Goal: Find specific page/section: Find specific page/section

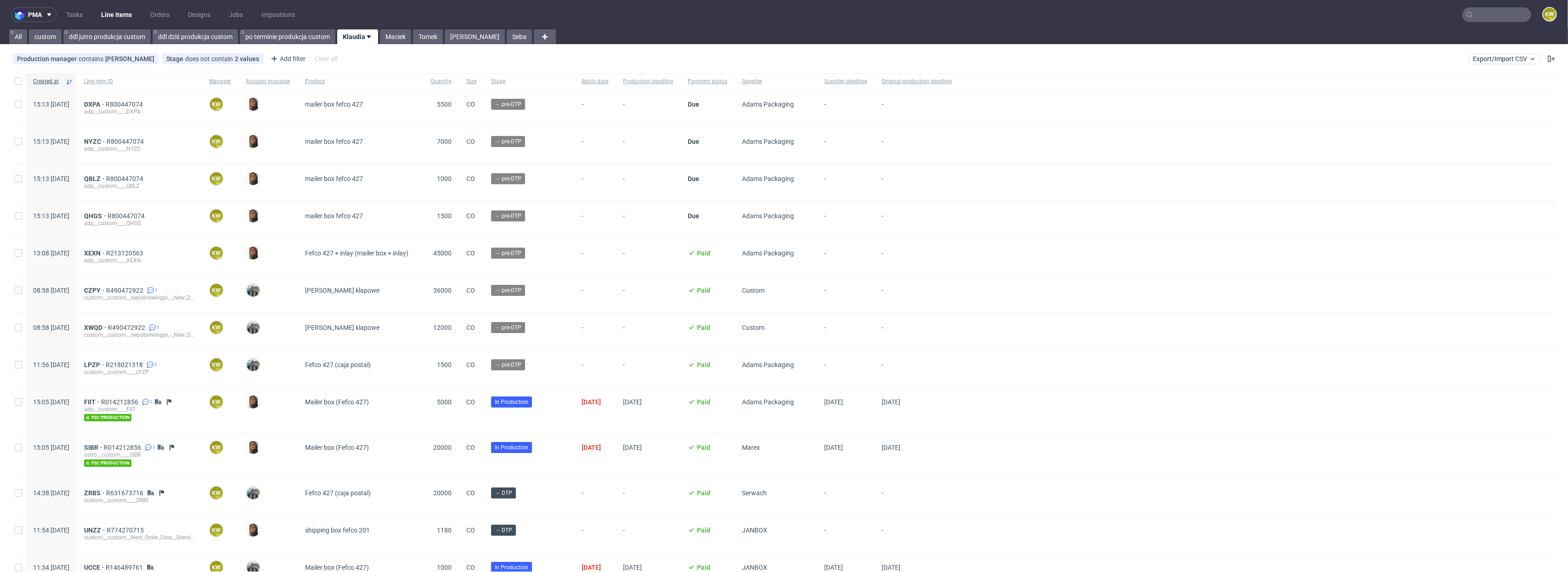
click at [1500, 21] on input "text" at bounding box center [1496, 15] width 69 height 15
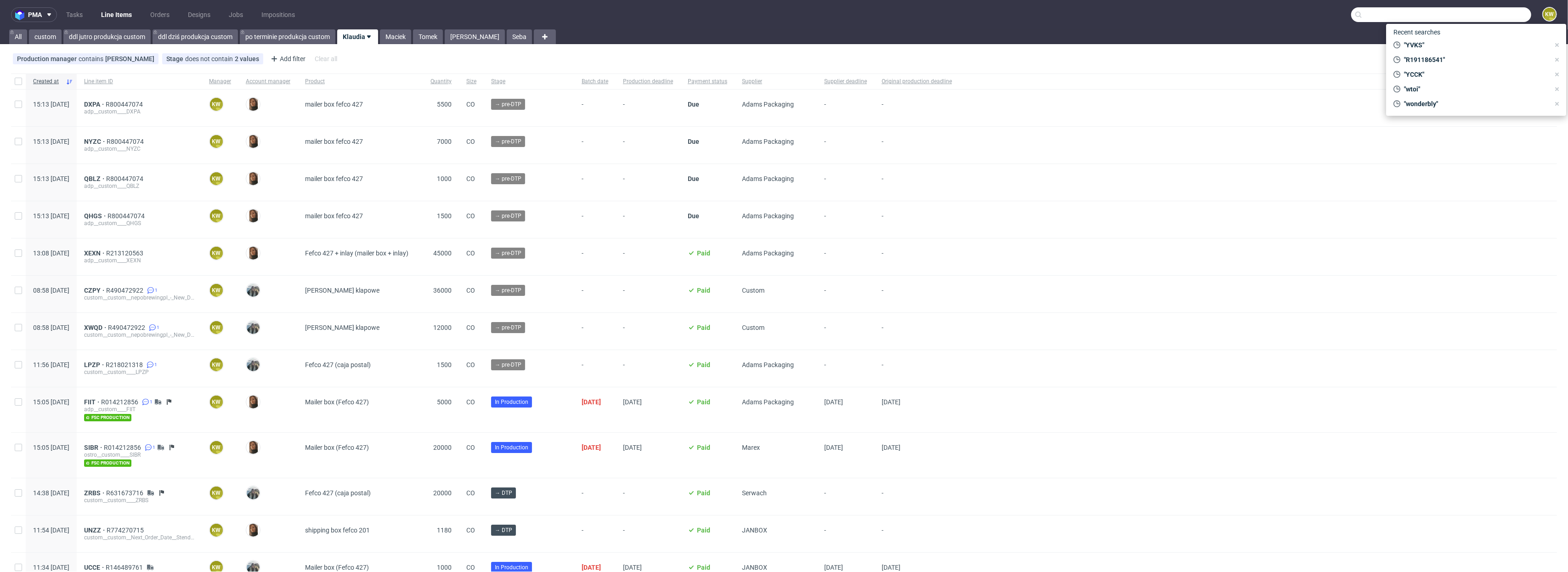
paste input "JMBB"
type input "JMBB"
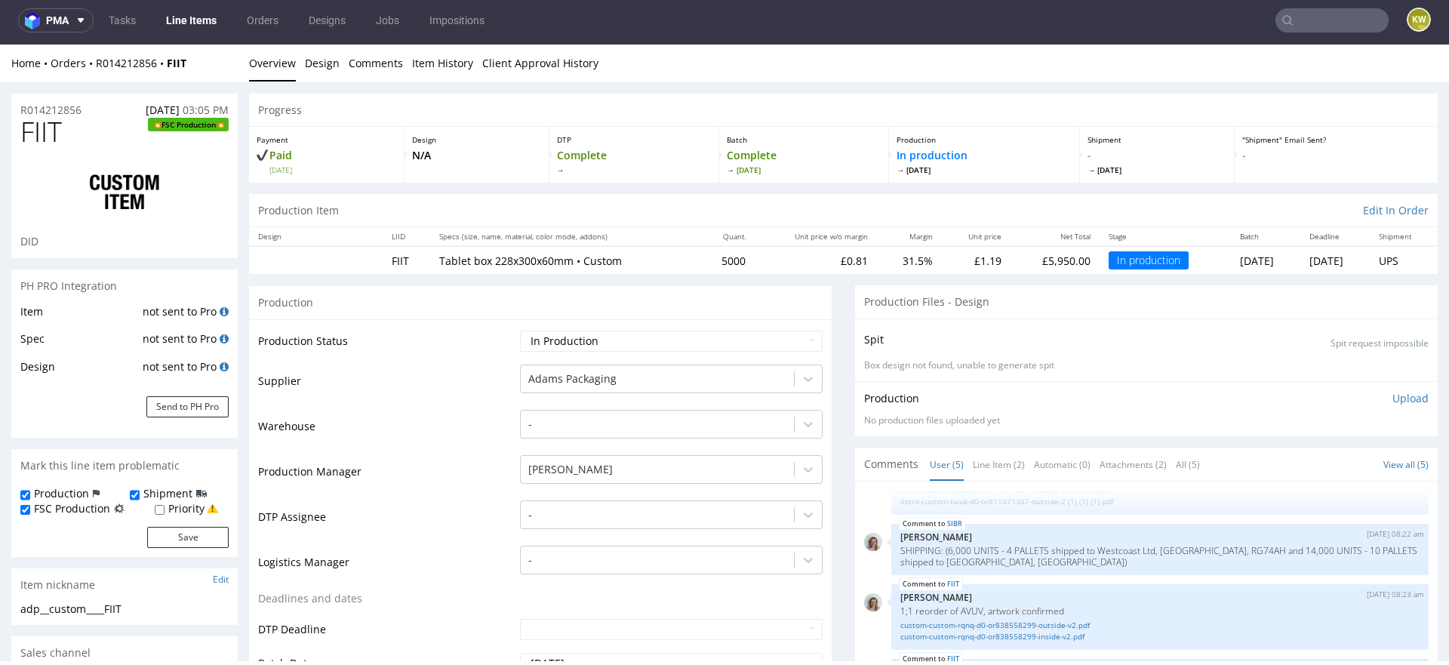
click at [438, 388] on td "Supplier" at bounding box center [387, 385] width 258 height 45
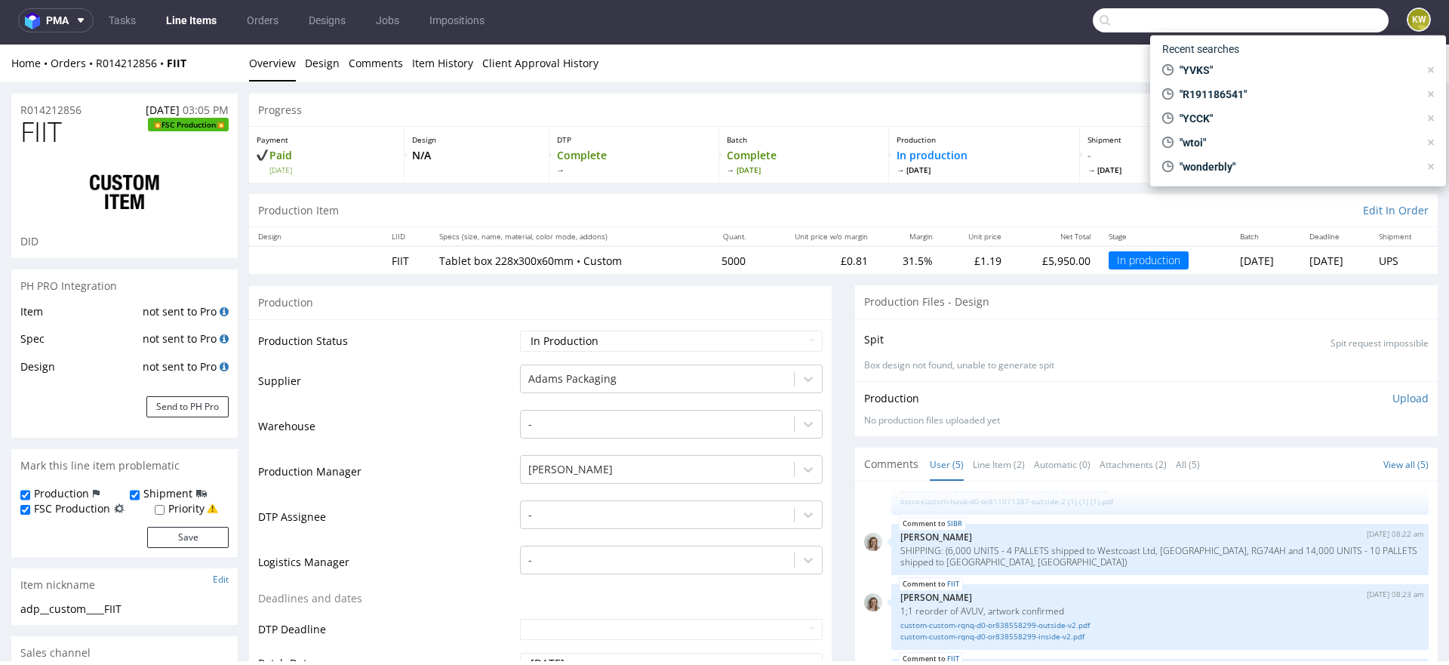
click at [1303, 16] on input "text" at bounding box center [1241, 20] width 296 height 24
paste input "AASO"
type input "AASO"
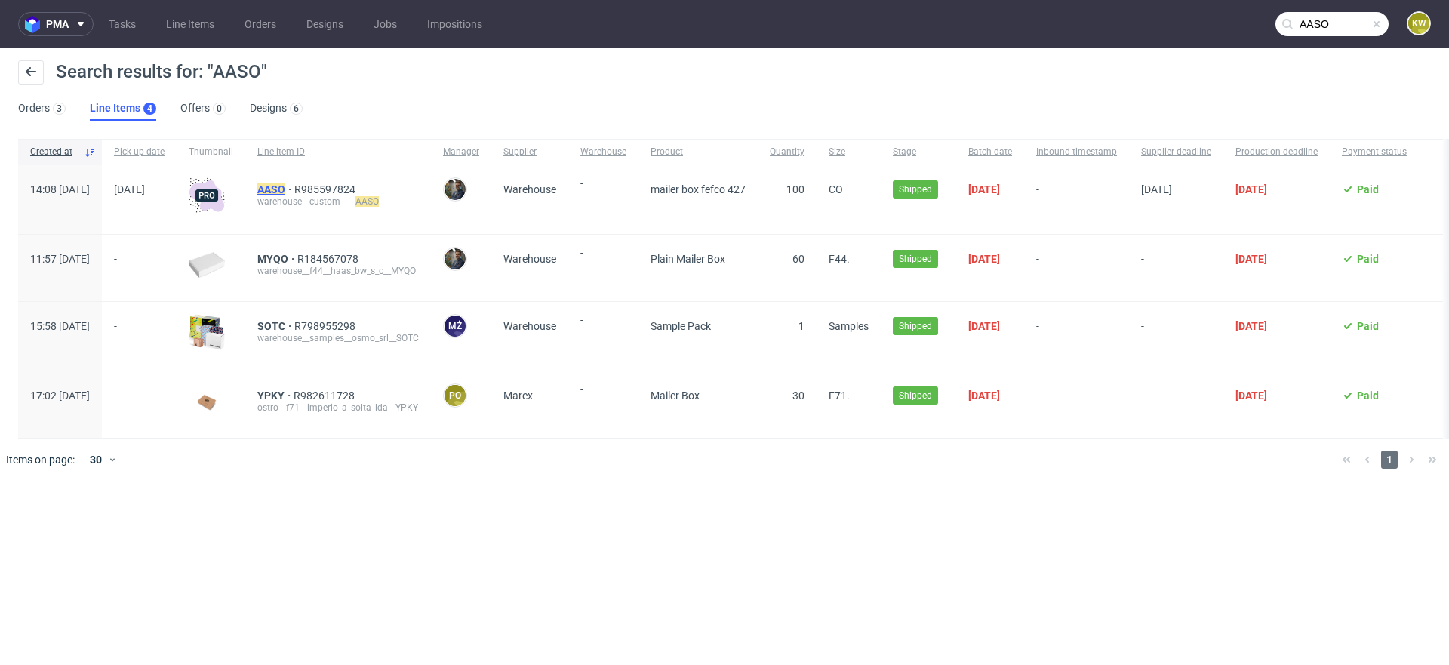
click at [285, 191] on mark "AASO" at bounding box center [271, 189] width 28 height 12
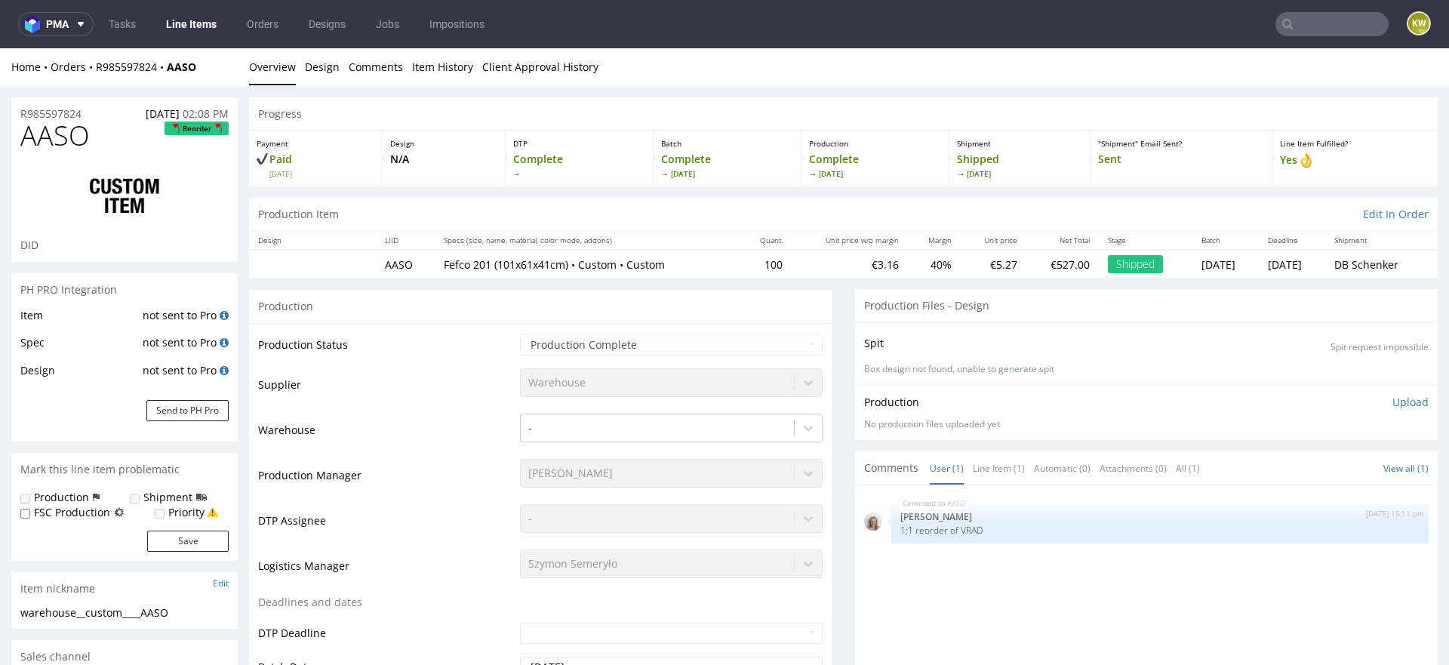
select select "in_progress"
click at [1303, 38] on nav "pma Tasks Line Items Orders Designs Jobs Impositions KW" at bounding box center [724, 24] width 1449 height 48
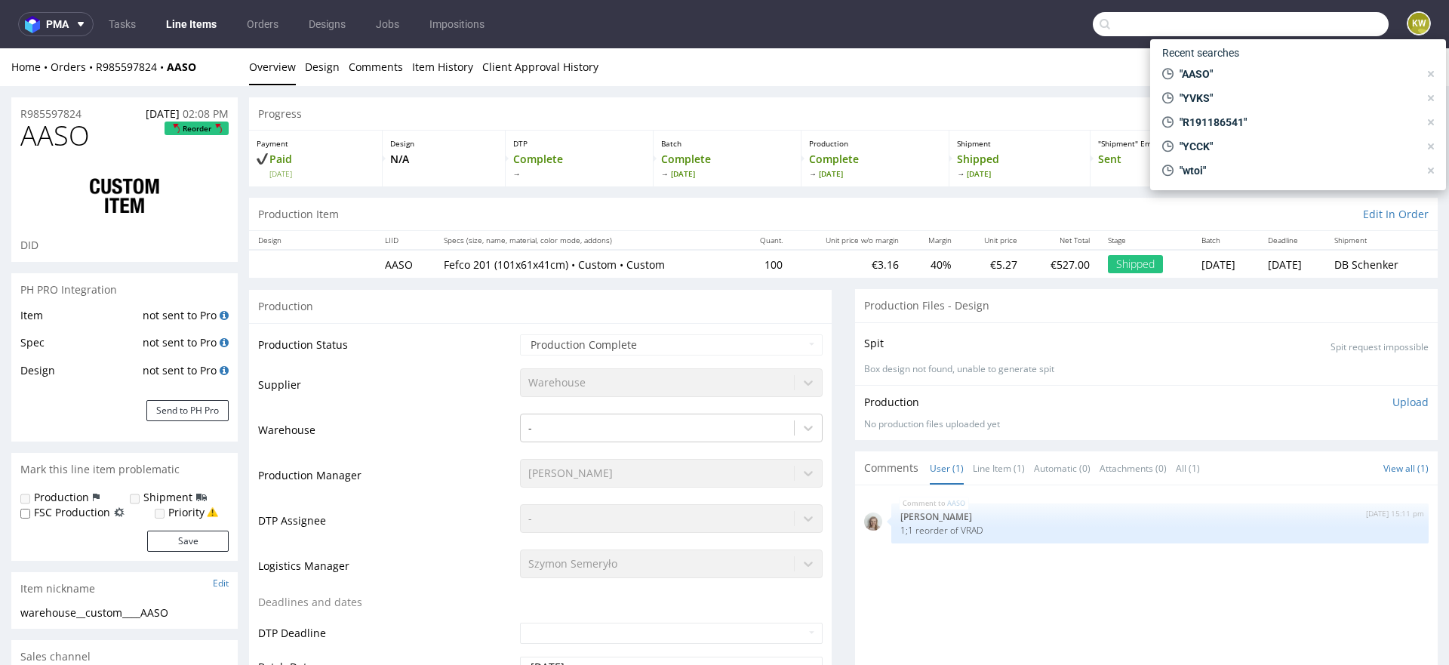
click at [1306, 27] on input "text" at bounding box center [1241, 24] width 296 height 24
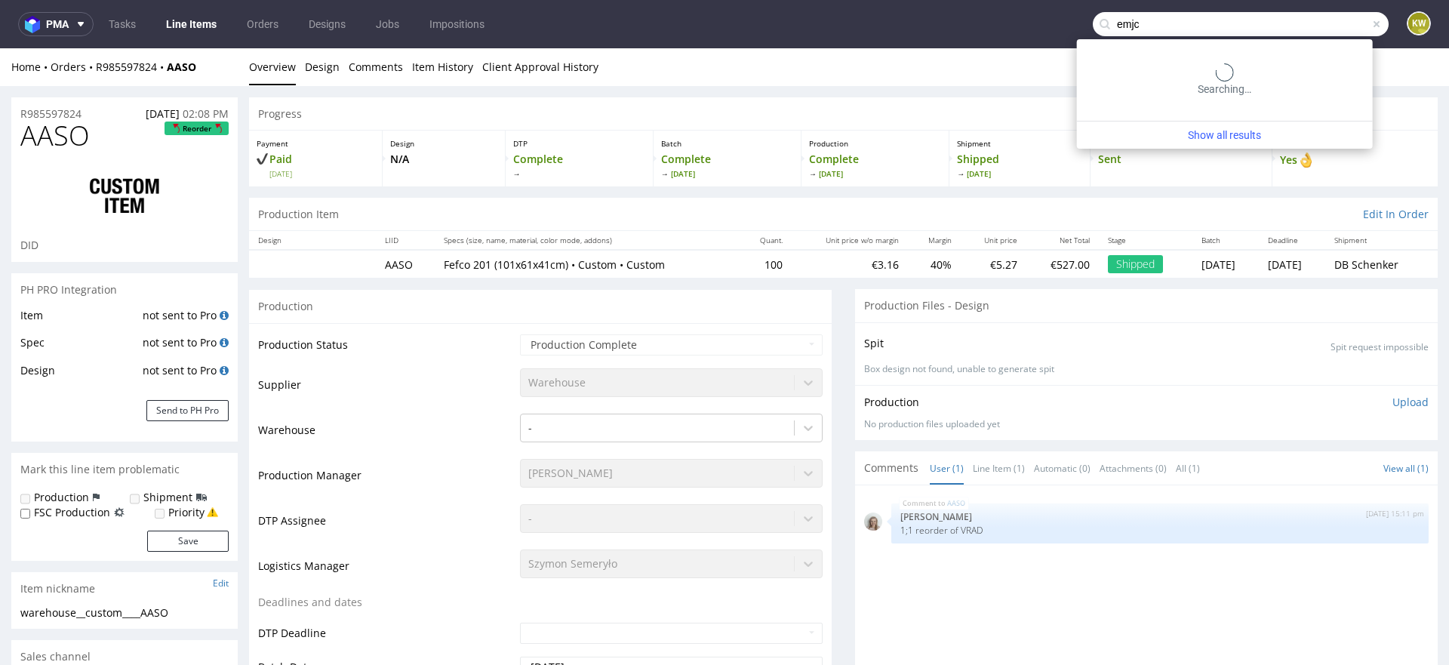
type input "emjc"
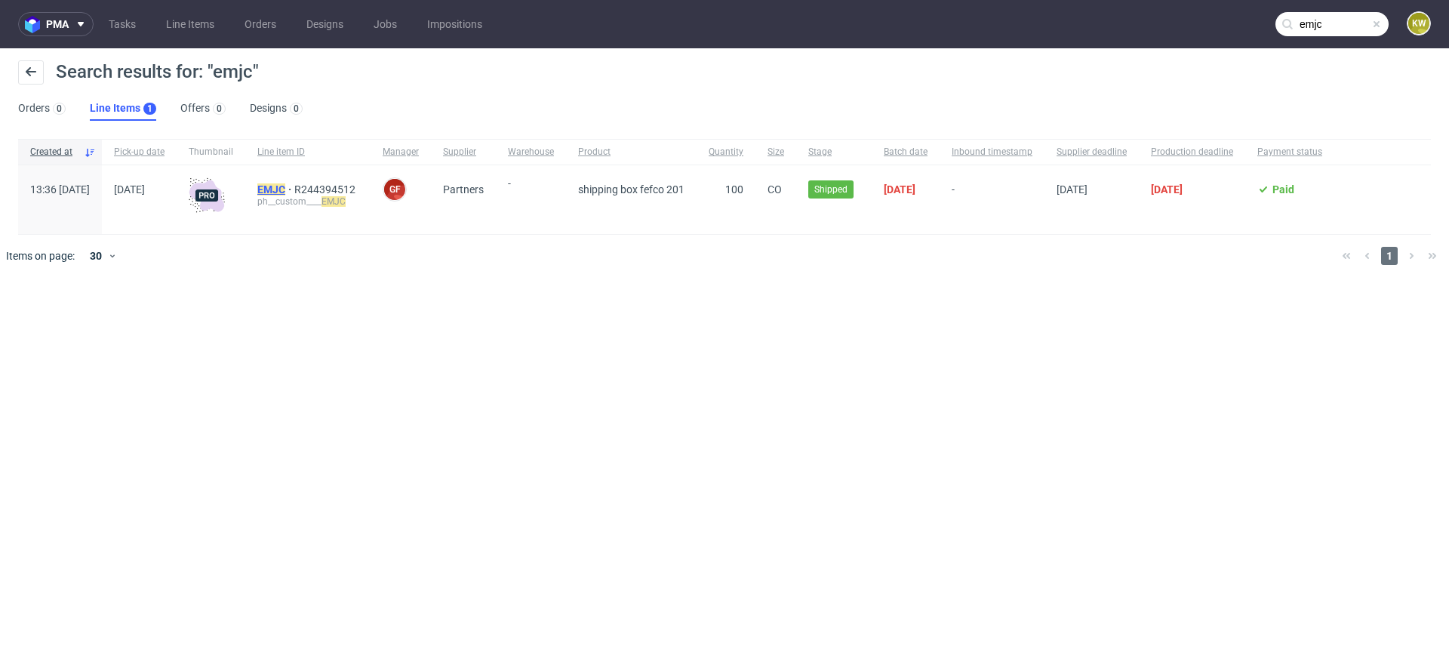
click at [285, 183] on mark "EMJC" at bounding box center [271, 189] width 28 height 12
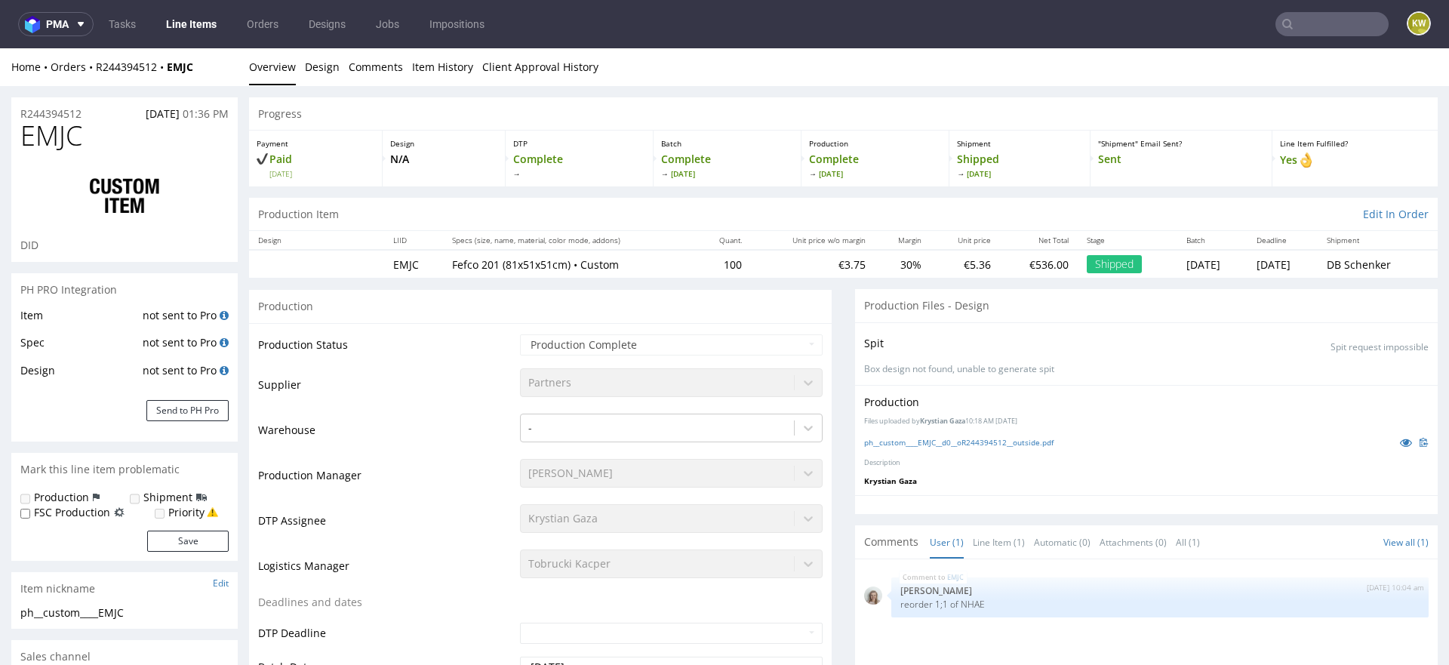
click at [421, 448] on td "Warehouse" at bounding box center [387, 434] width 258 height 45
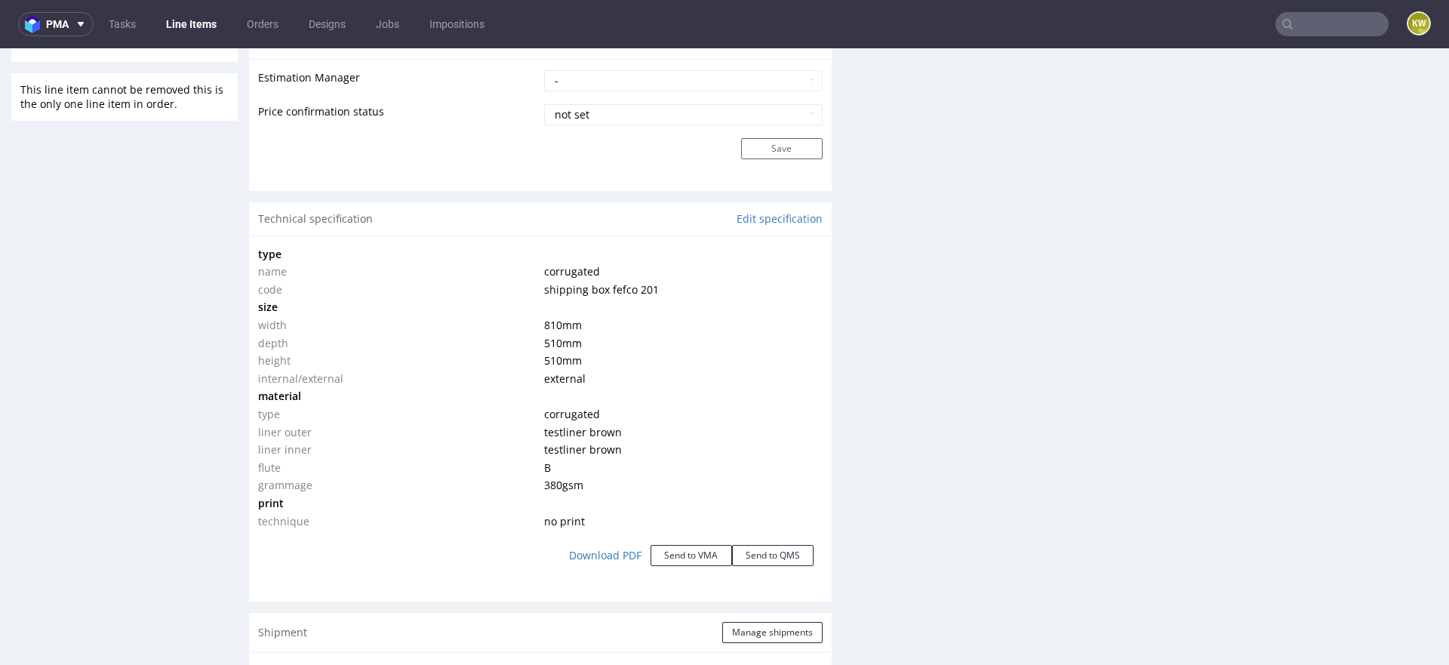
scroll to position [1253, 0]
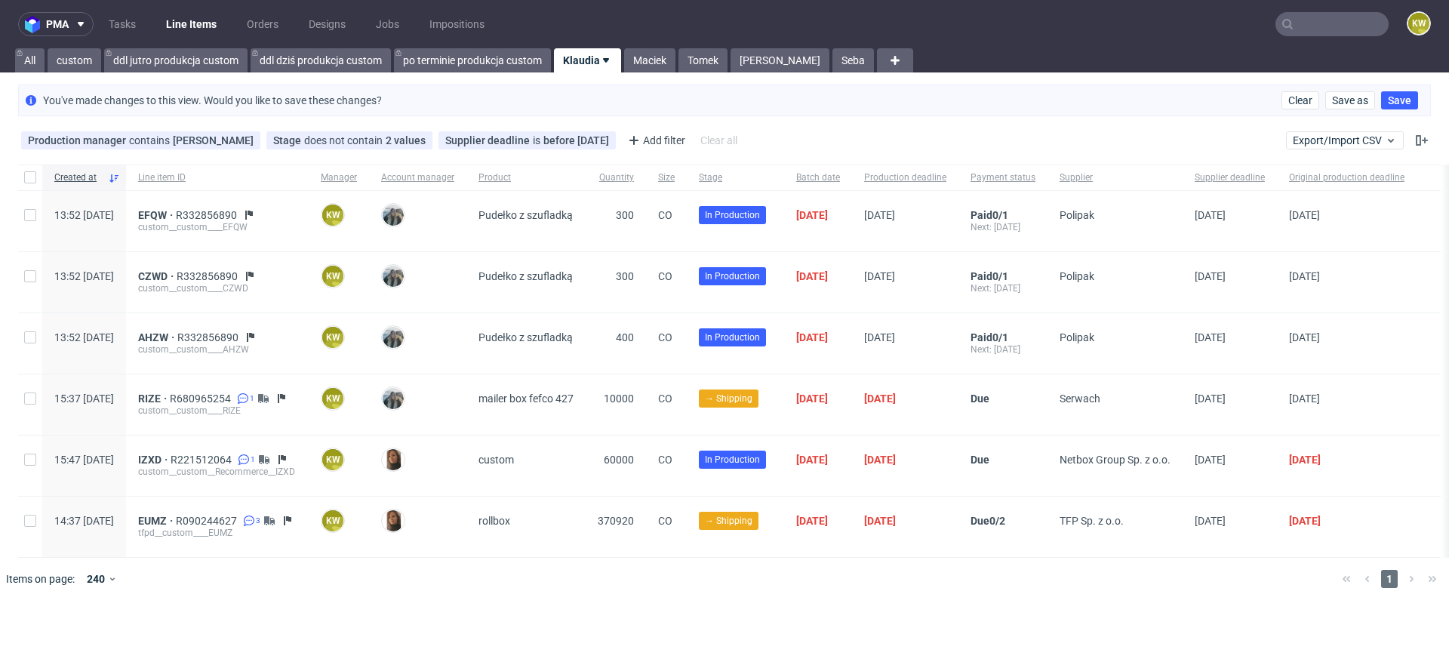
click at [176, 32] on link "Line Items" at bounding box center [191, 24] width 69 height 24
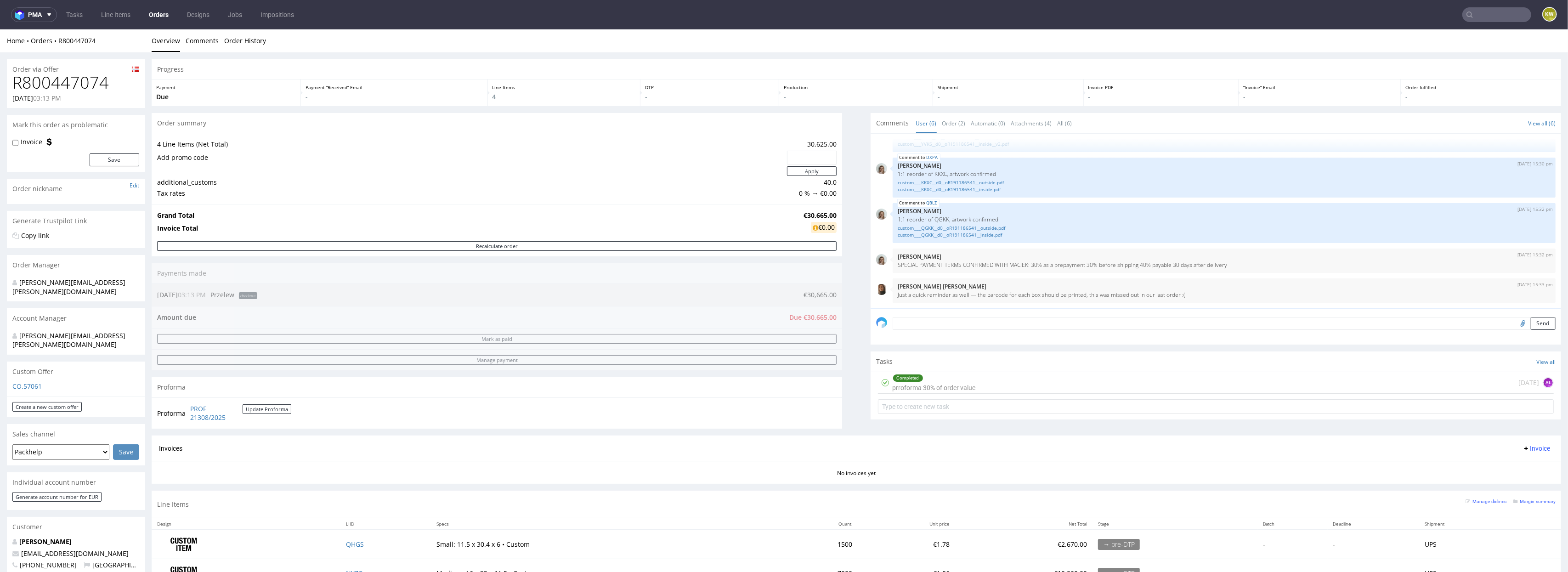
click at [1476, 10] on input "text" at bounding box center [1496, 15] width 69 height 15
paste input "AASO"
type input "AASO"
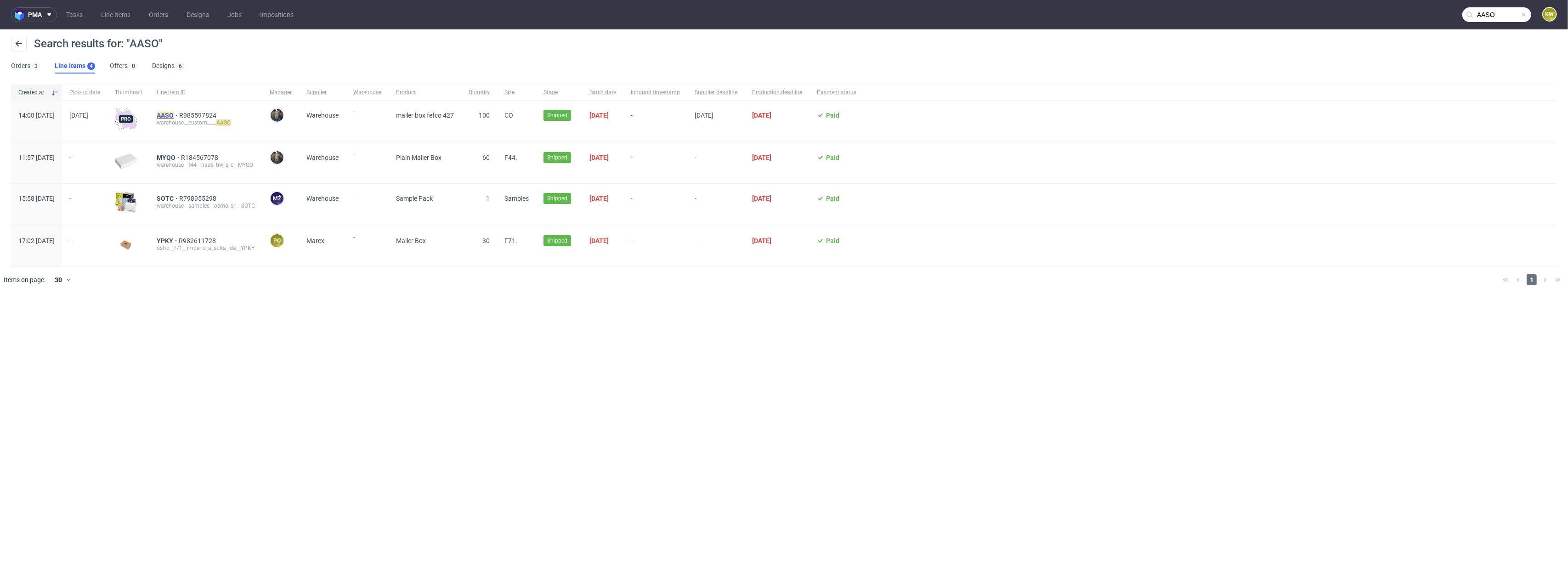
click at [173, 114] on mark "AASO" at bounding box center [165, 115] width 17 height 7
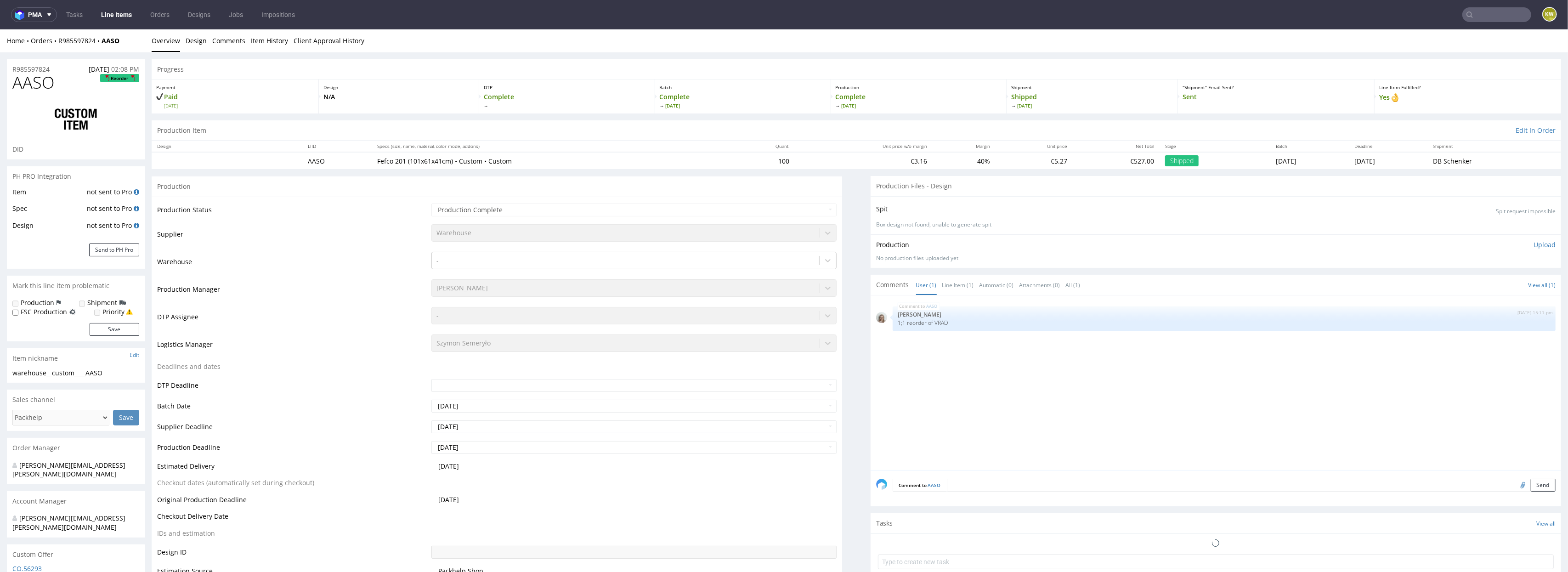
select select "in_progress"
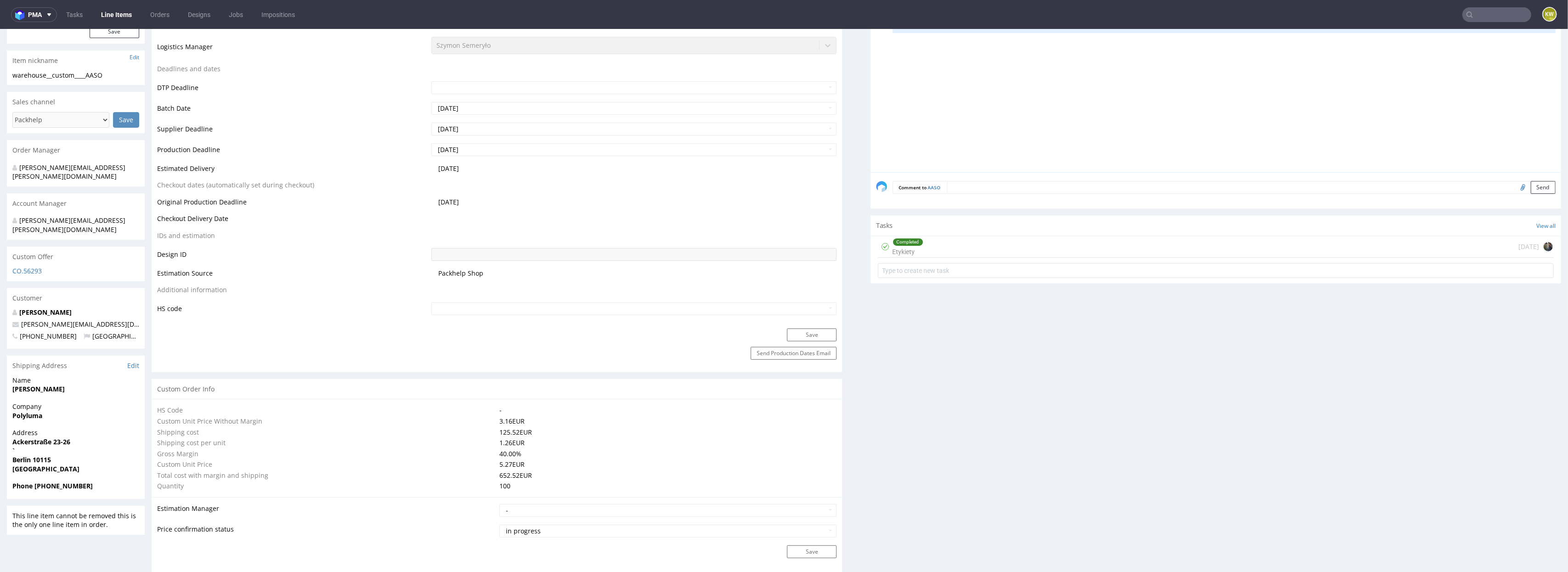
scroll to position [223, 0]
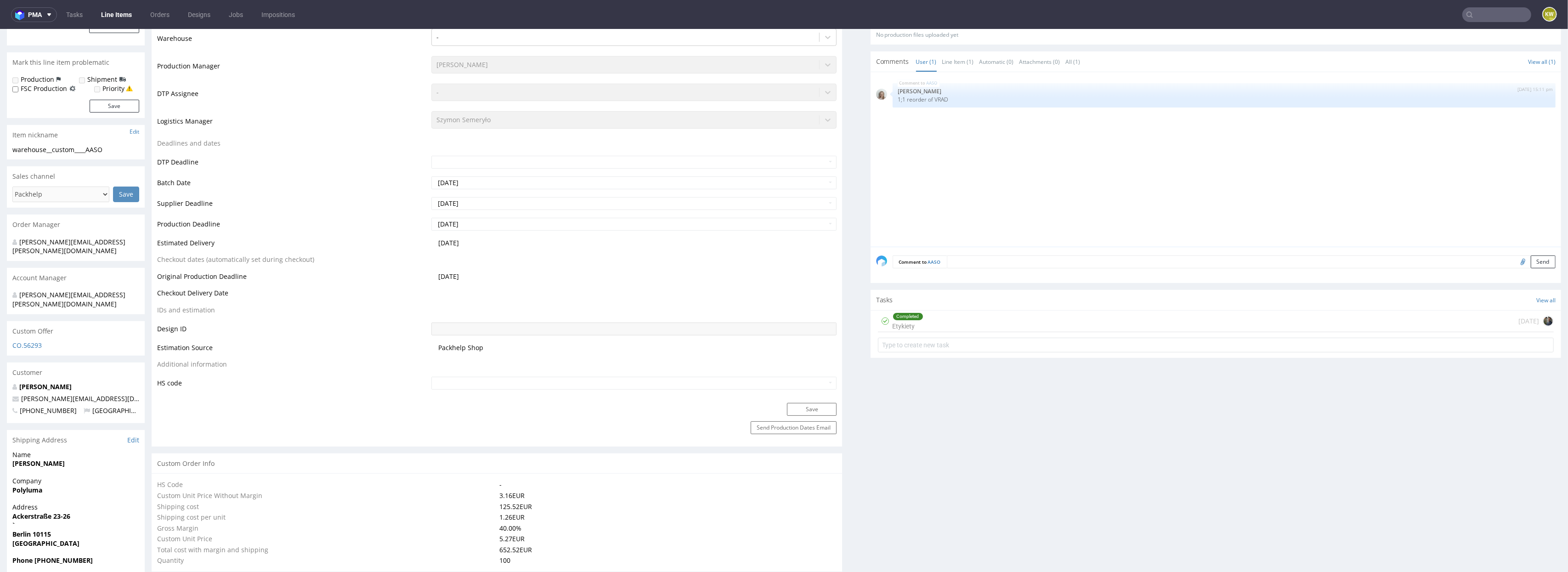
click at [1480, 13] on input "text" at bounding box center [1496, 15] width 69 height 15
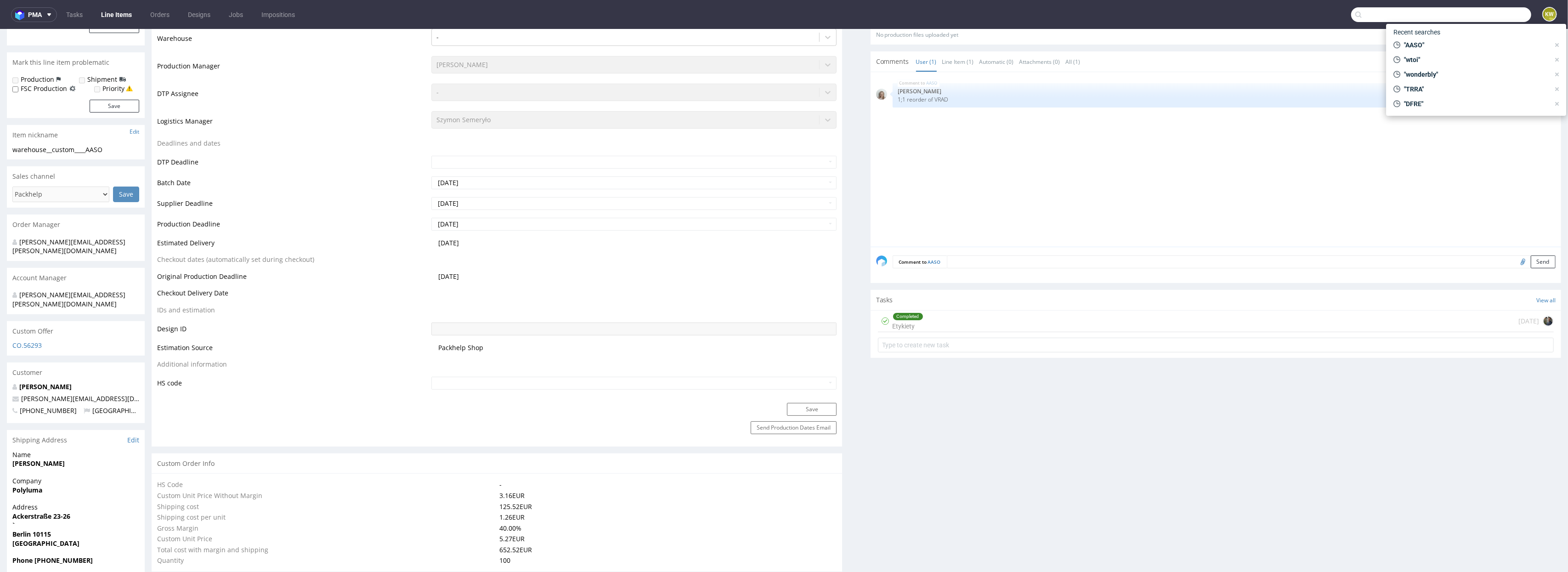
paste input "KKRB"
type input "KKRB"
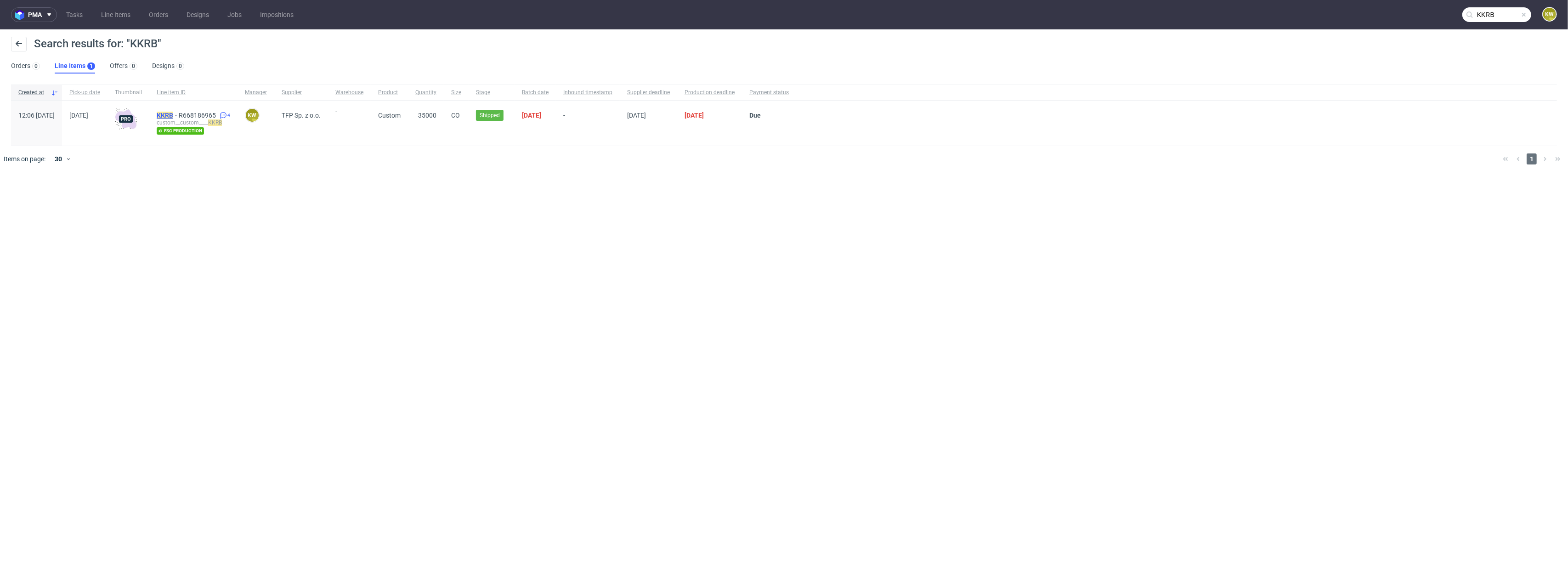
click at [173, 114] on mark "KKRB" at bounding box center [164, 115] width 16 height 7
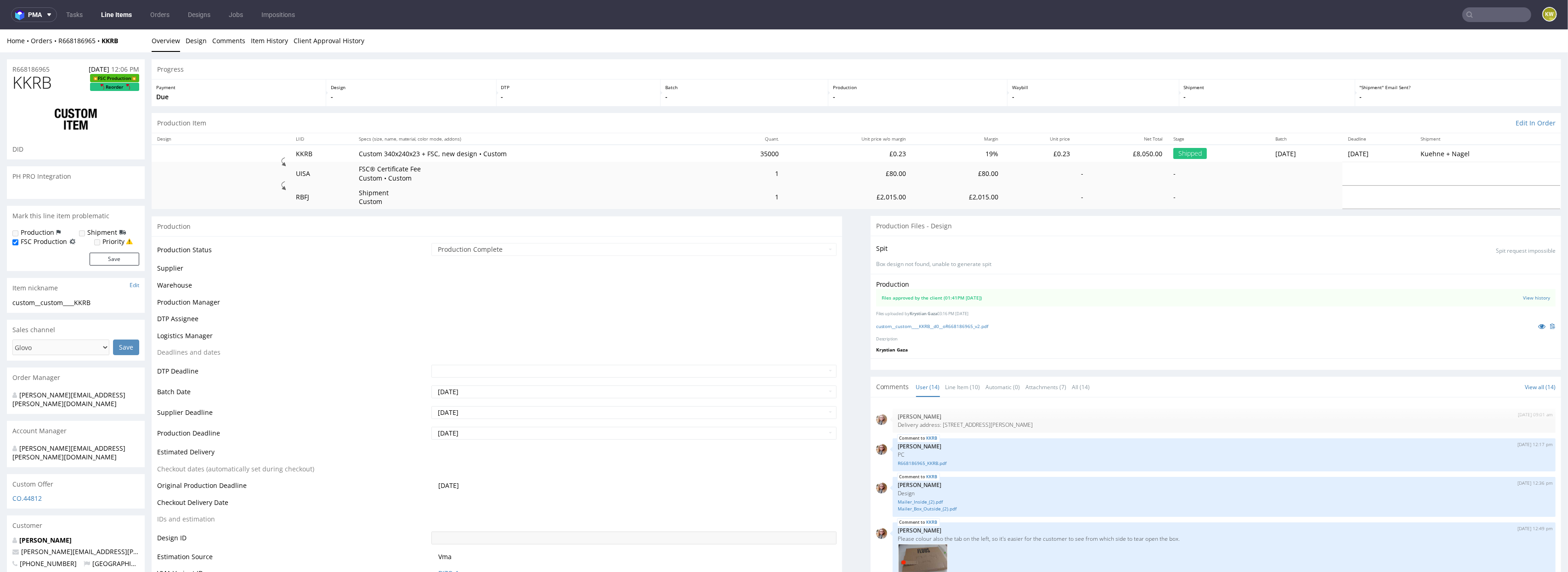
scroll to position [366, 0]
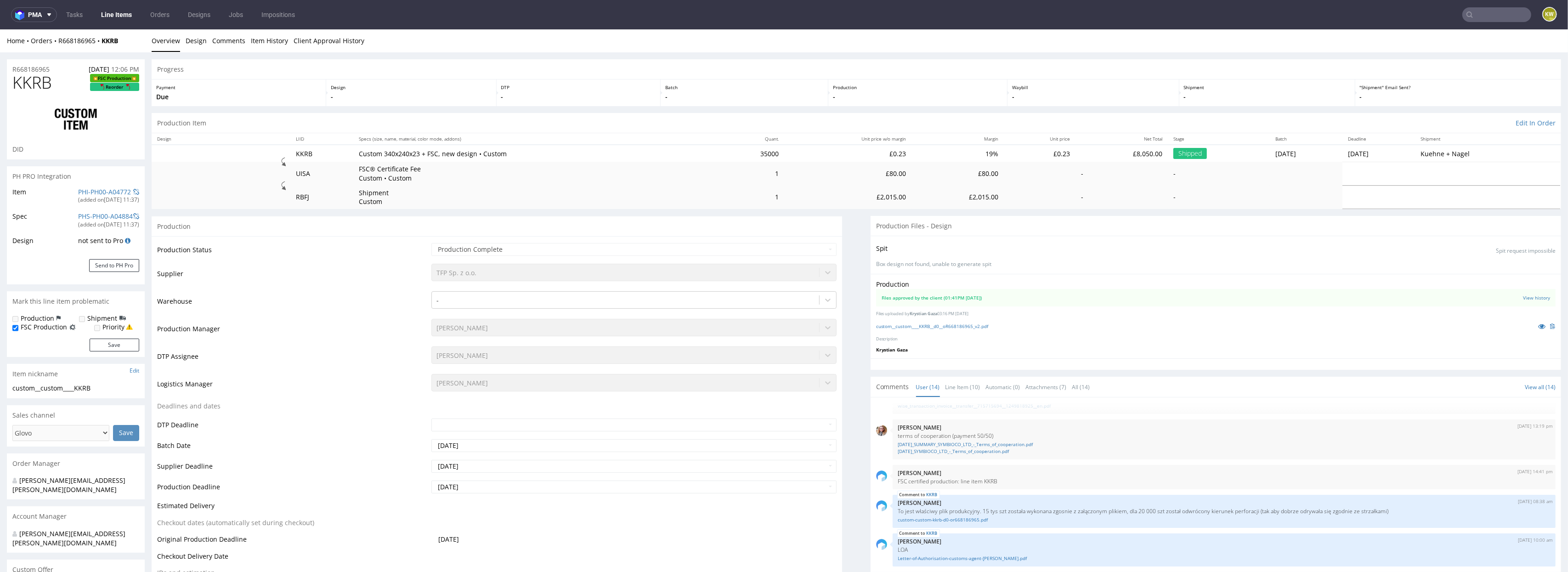
select select "in_progress"
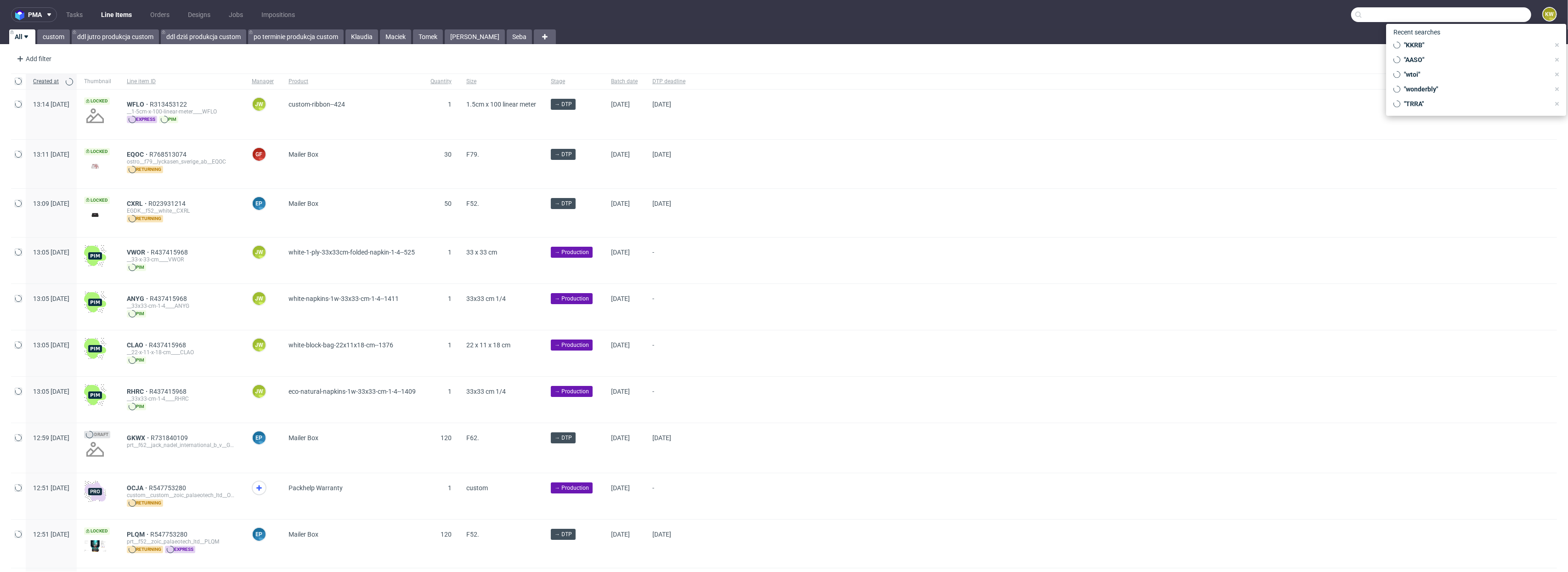
click at [1517, 10] on input "text" at bounding box center [1441, 15] width 180 height 15
paste input "KKRB"
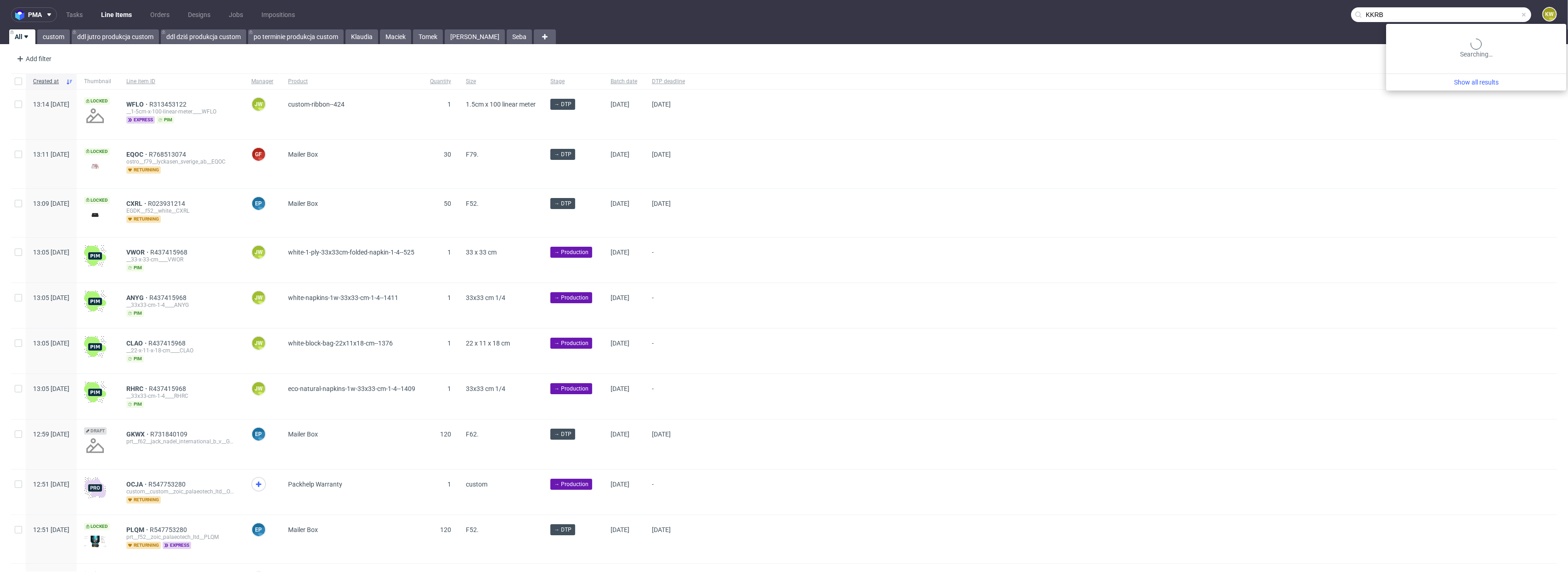
type input "KKRB"
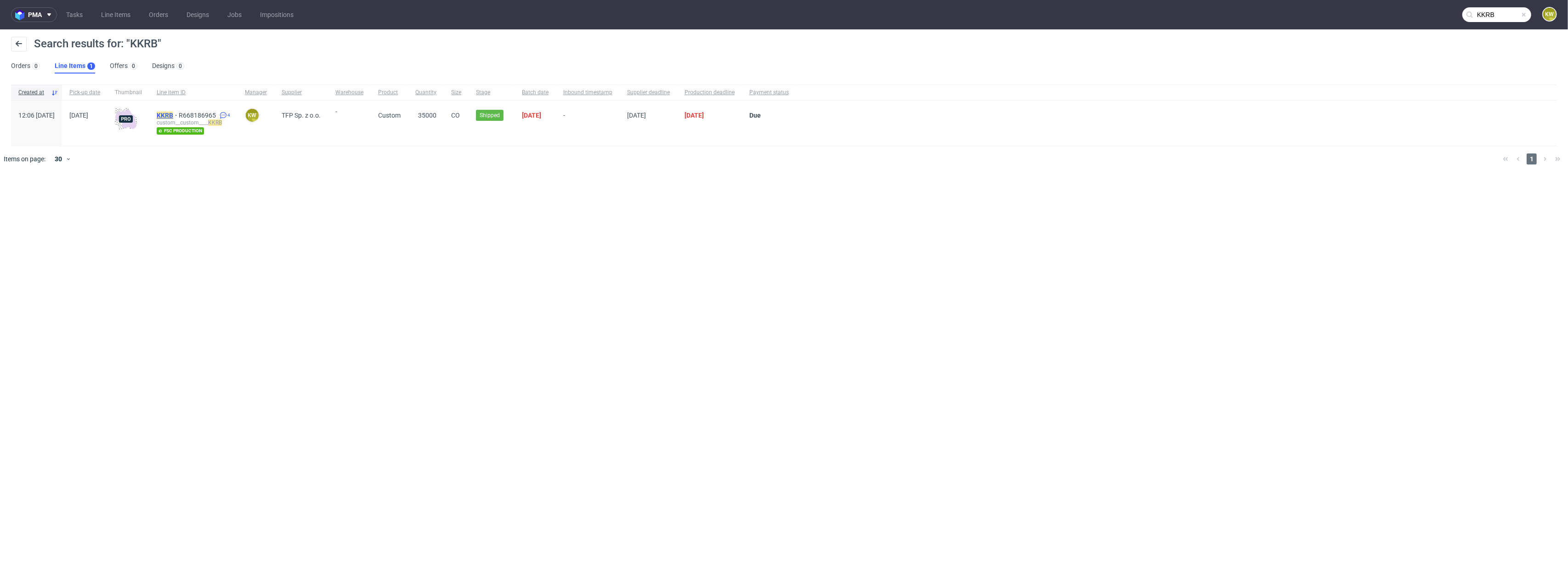
click at [173, 113] on mark "KKRB" at bounding box center [164, 115] width 16 height 7
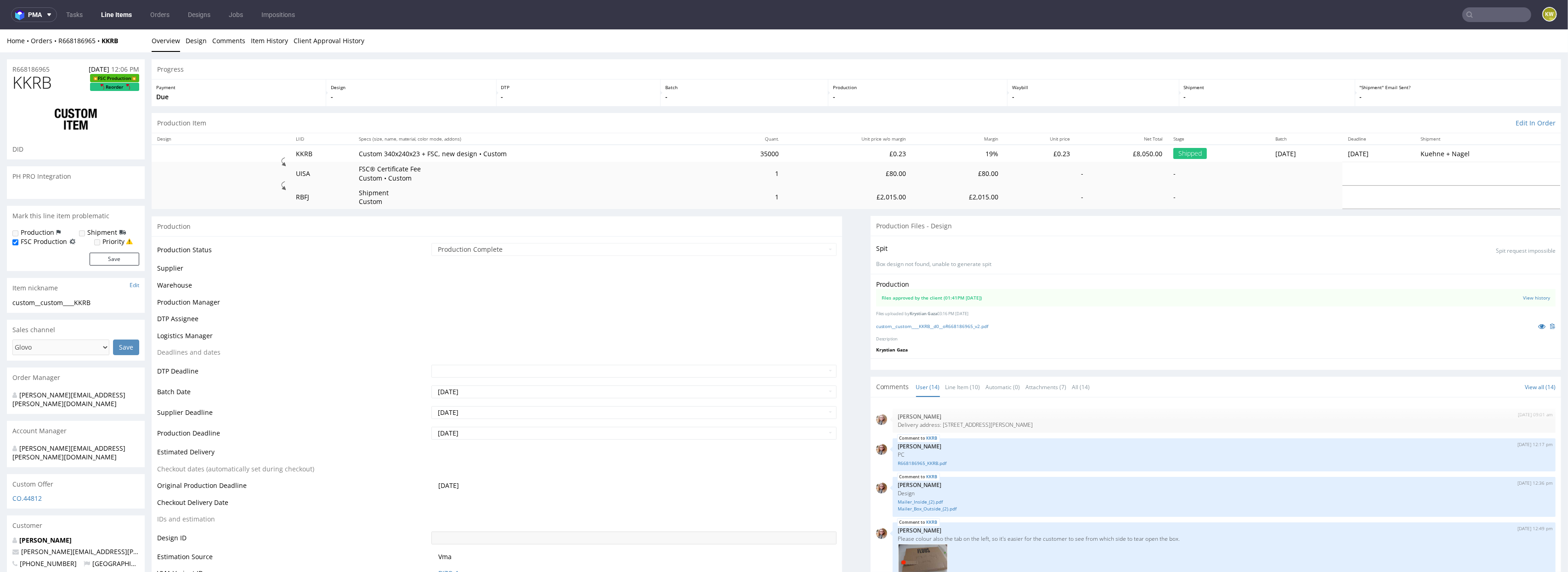
scroll to position [114, 0]
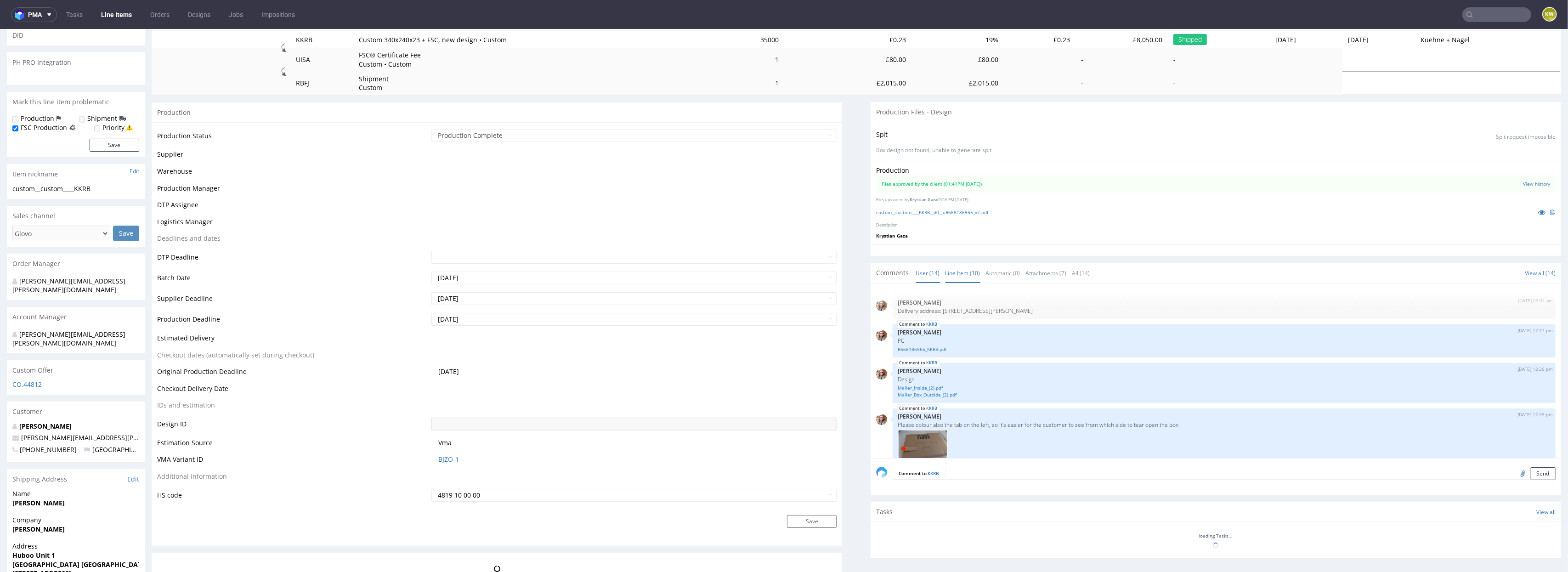
click at [963, 277] on link "Line Item (10)" at bounding box center [962, 273] width 35 height 19
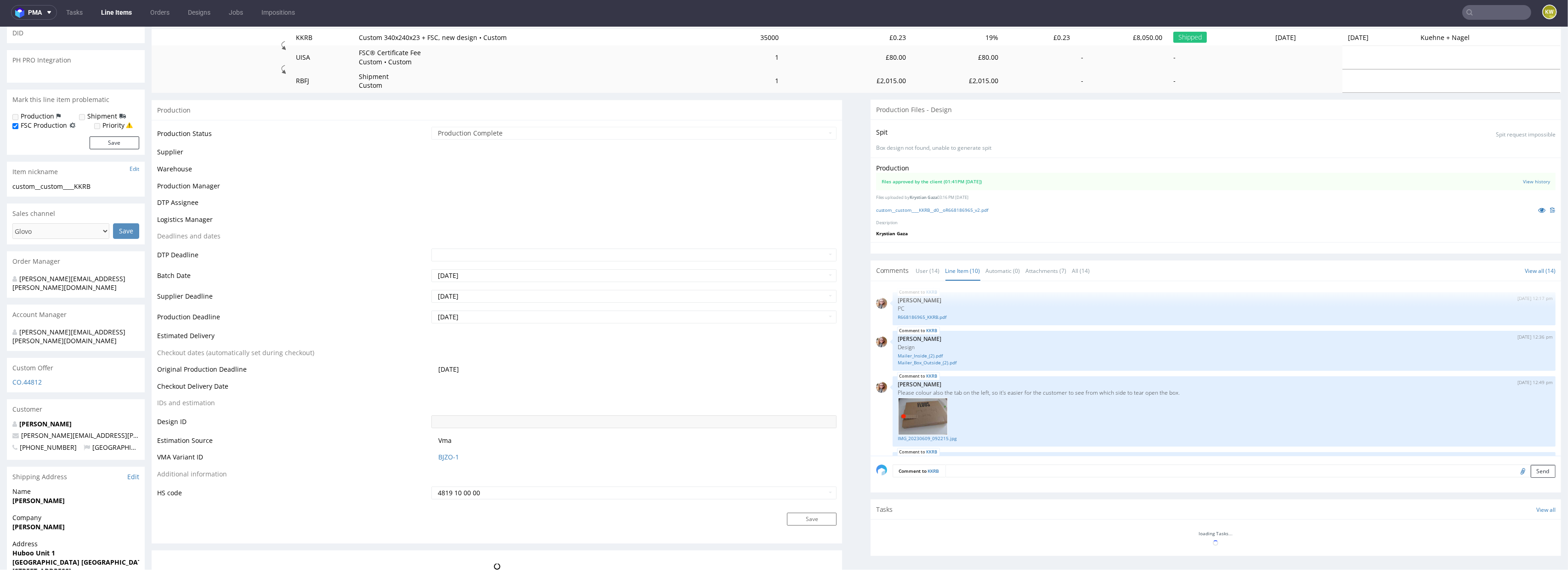
scroll to position [223, 0]
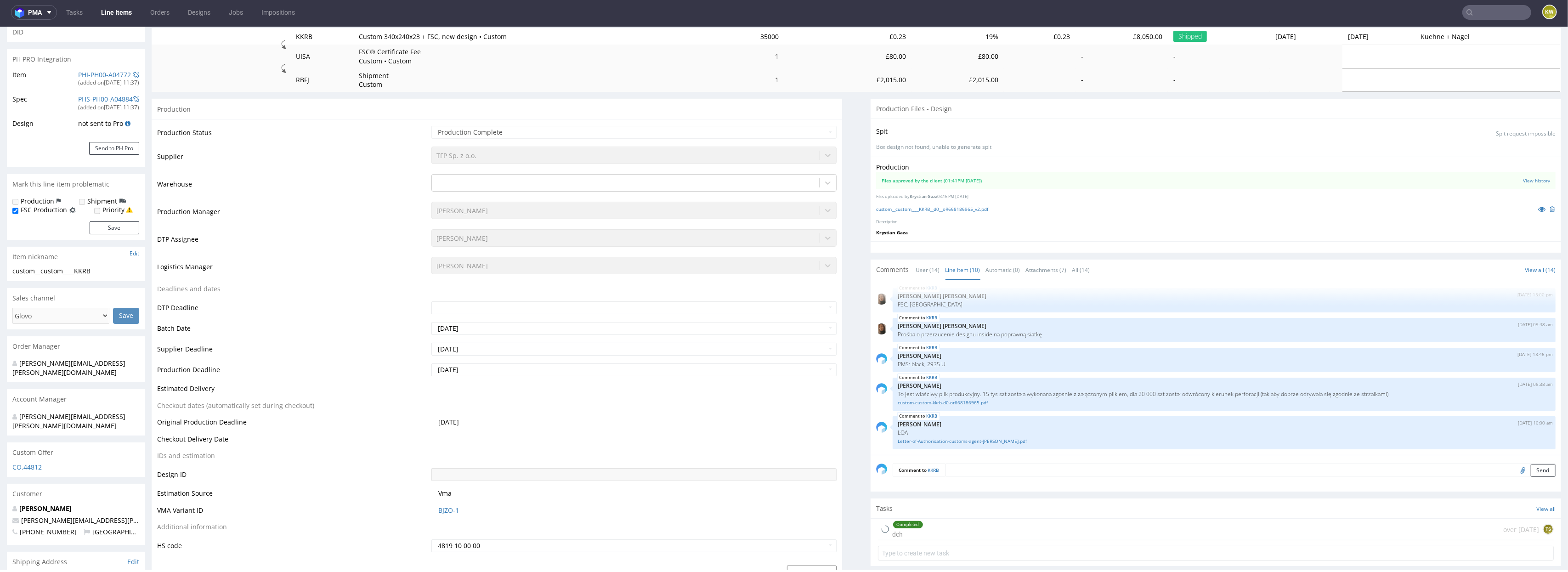
select select "in_progress"
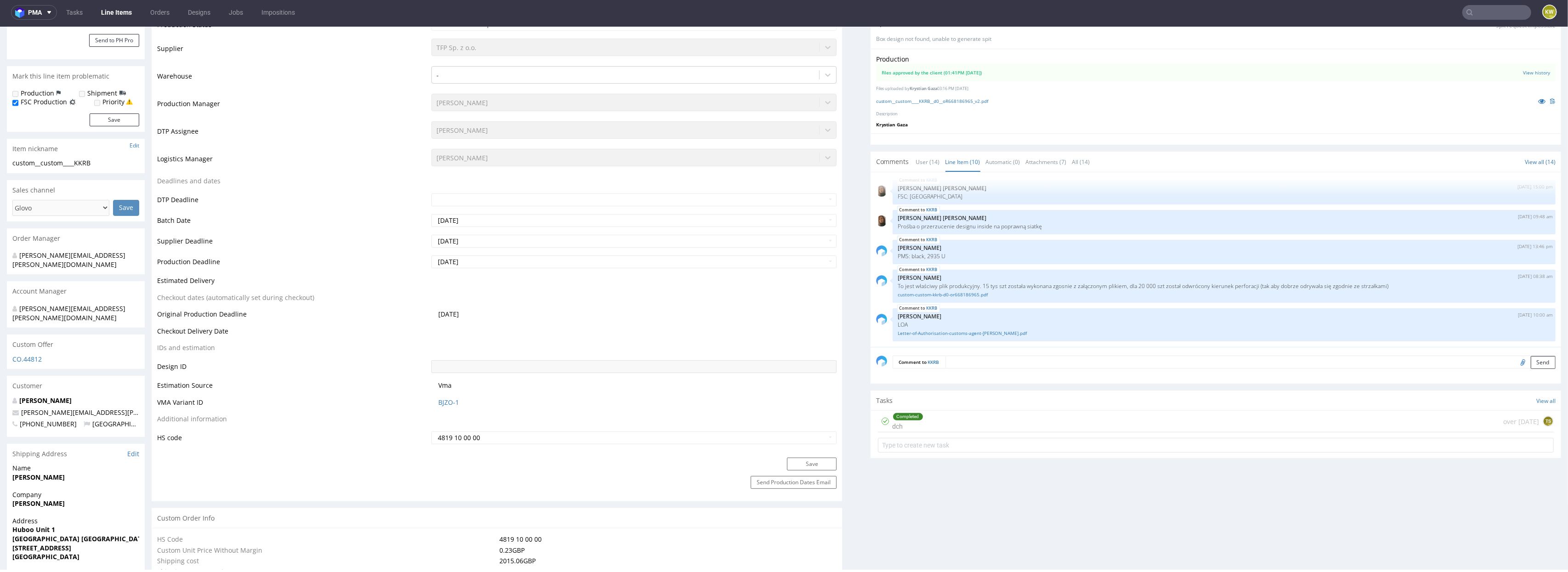
scroll to position [265, 0]
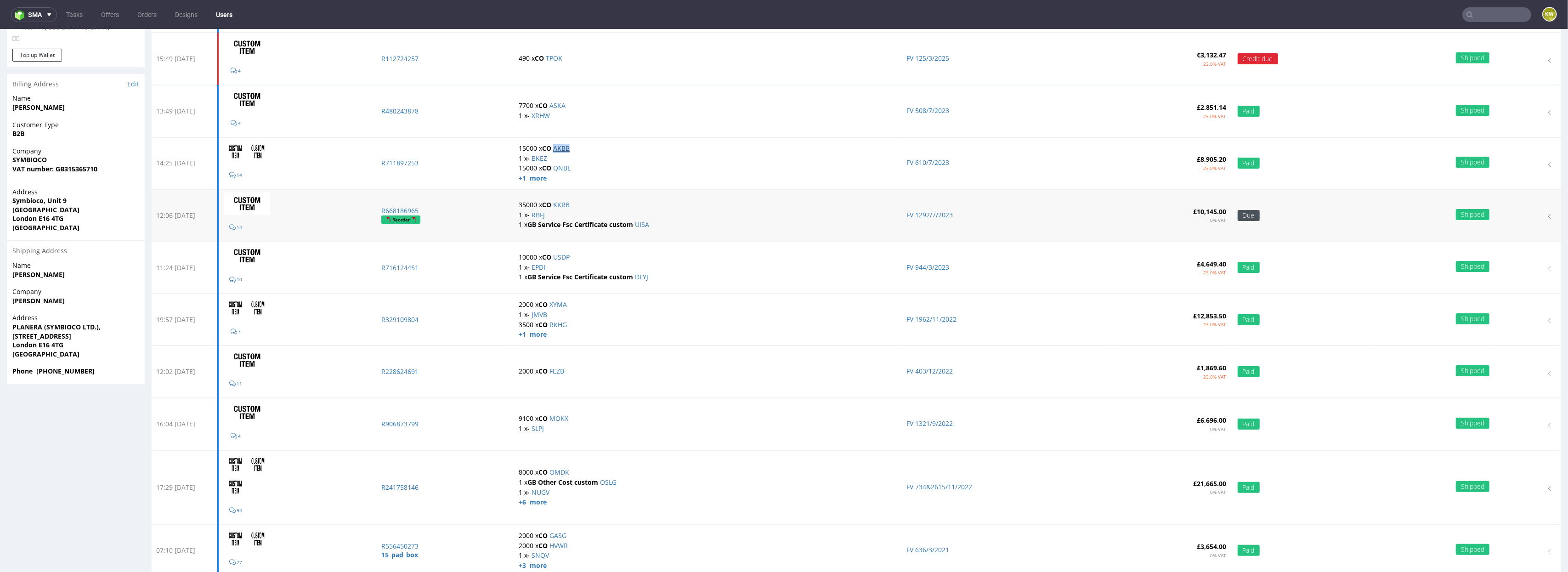
scroll to position [156, 0]
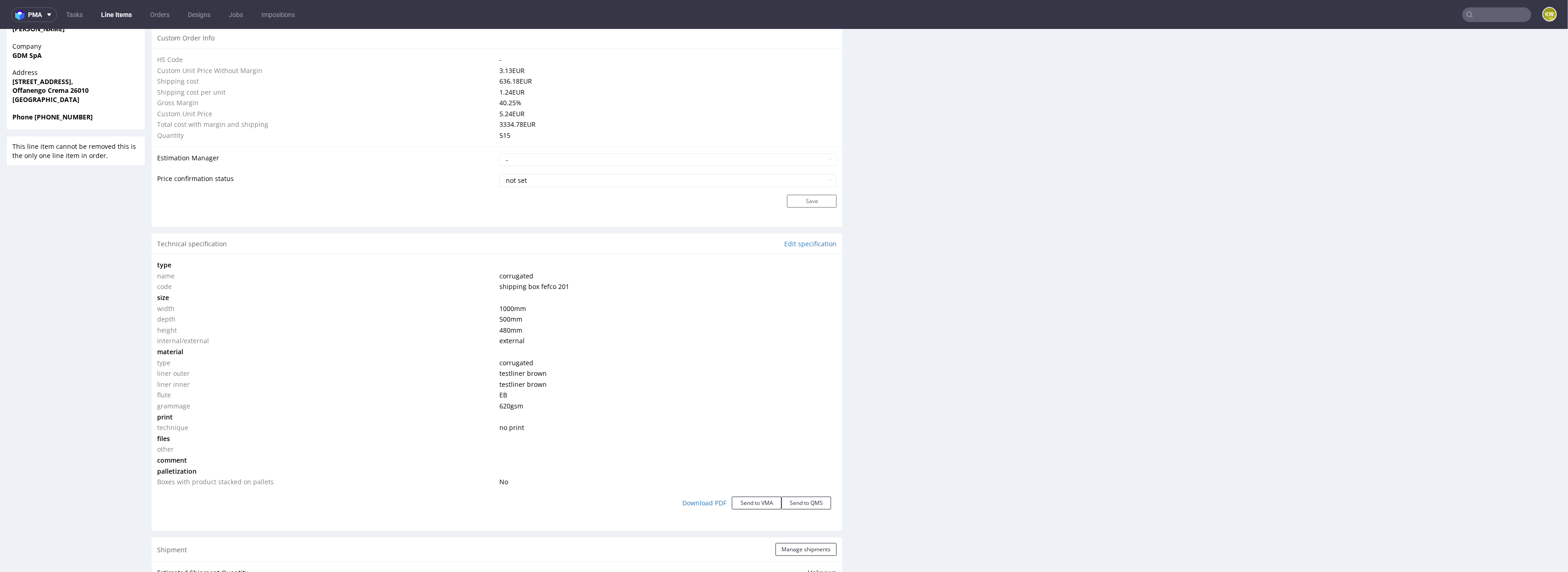
scroll to position [668, 0]
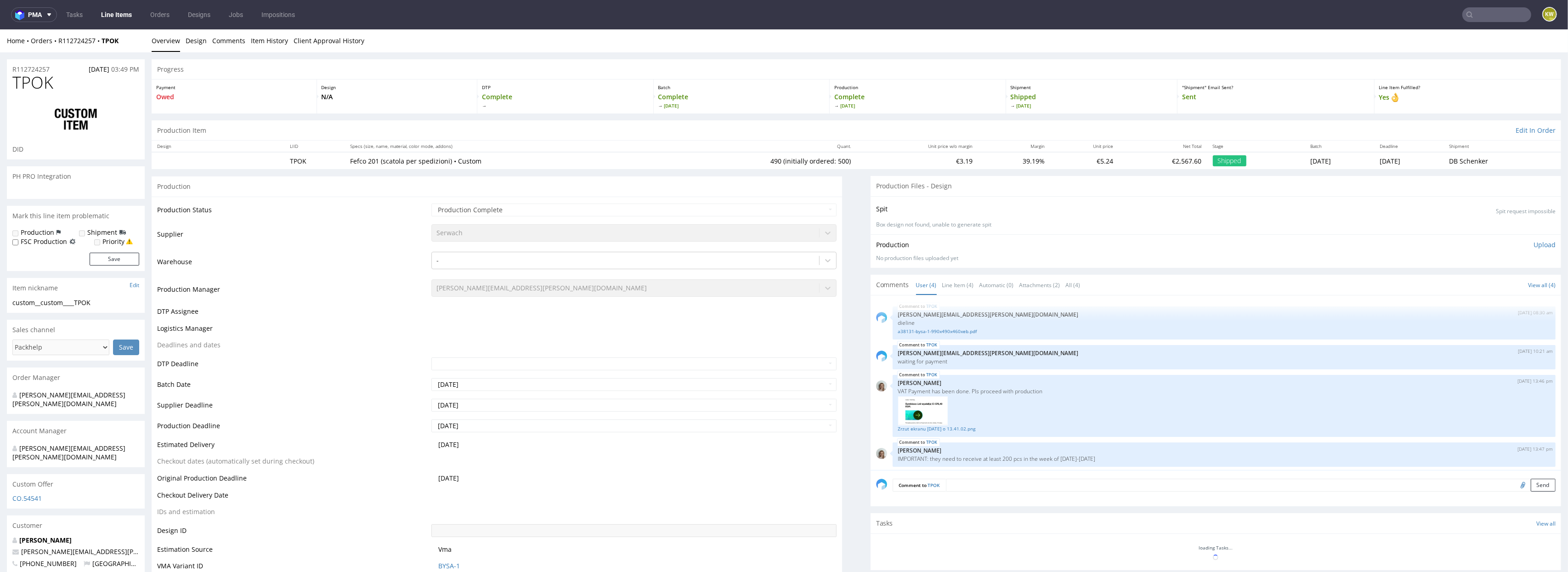
select select "in_progress"
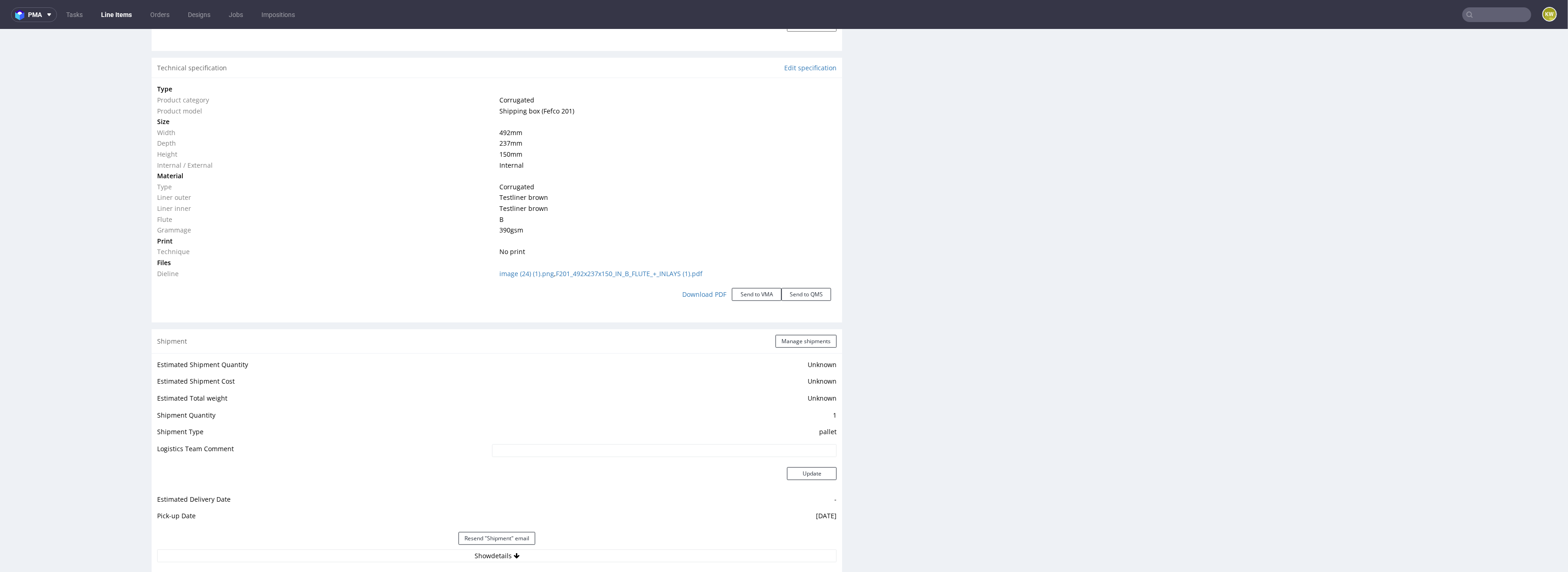
scroll to position [869, 0]
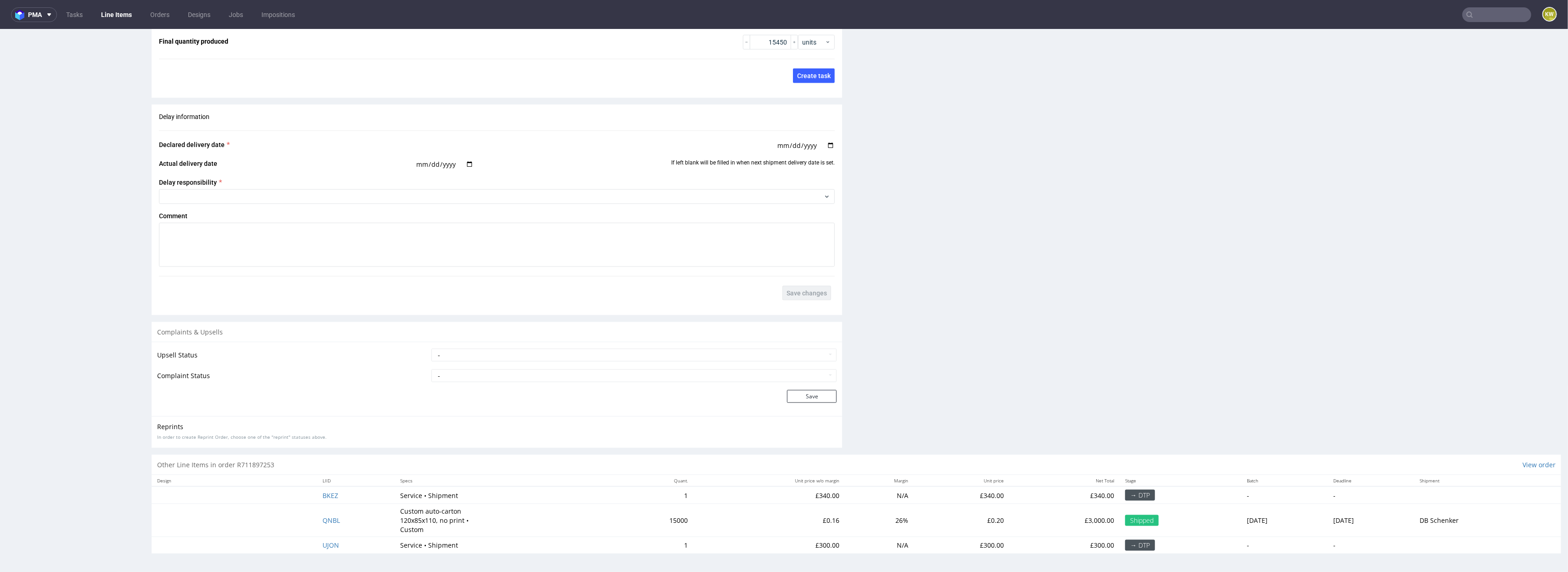
scroll to position [2, 0]
